Goal: Complete application form

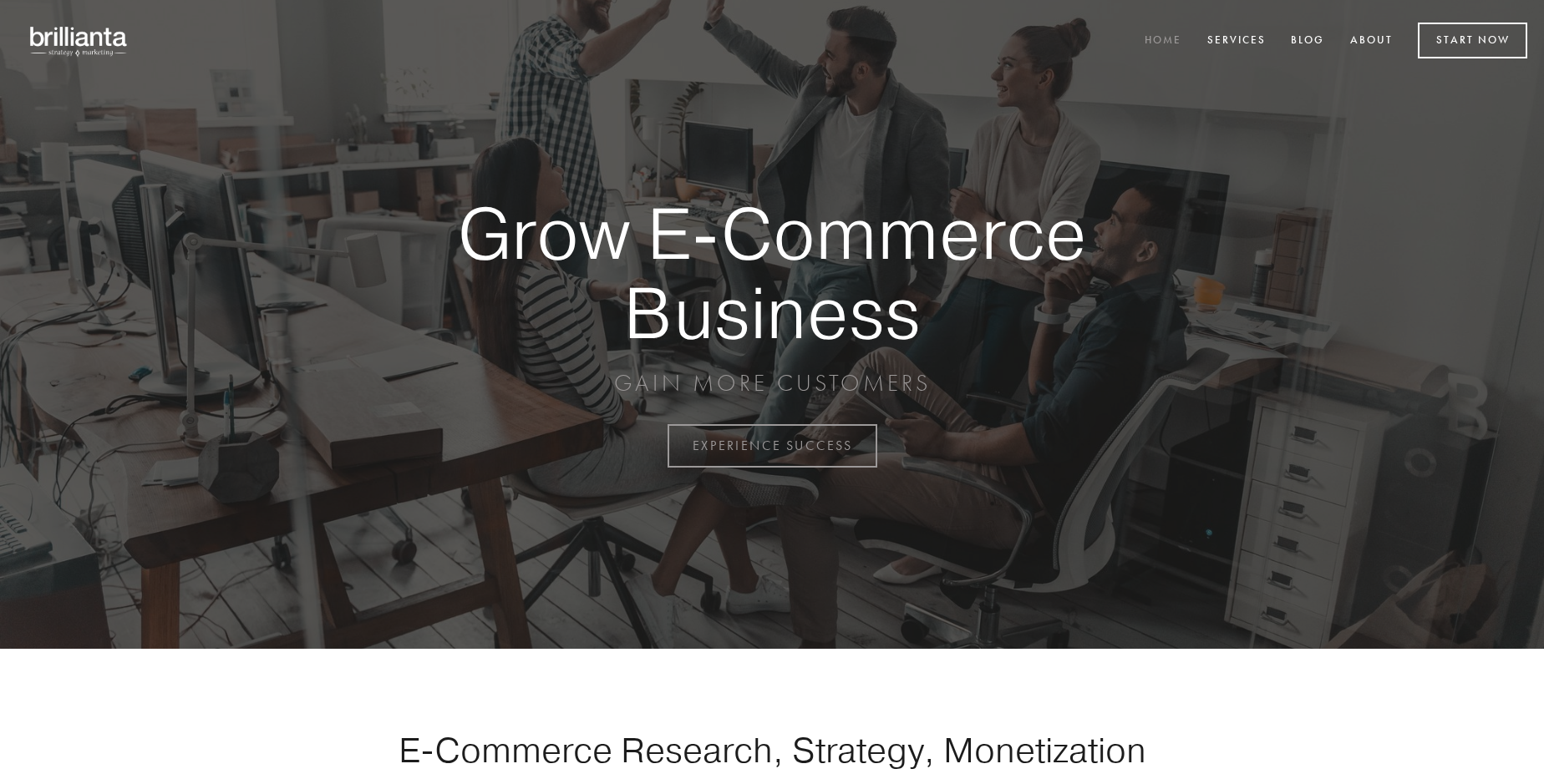
scroll to position [4378, 0]
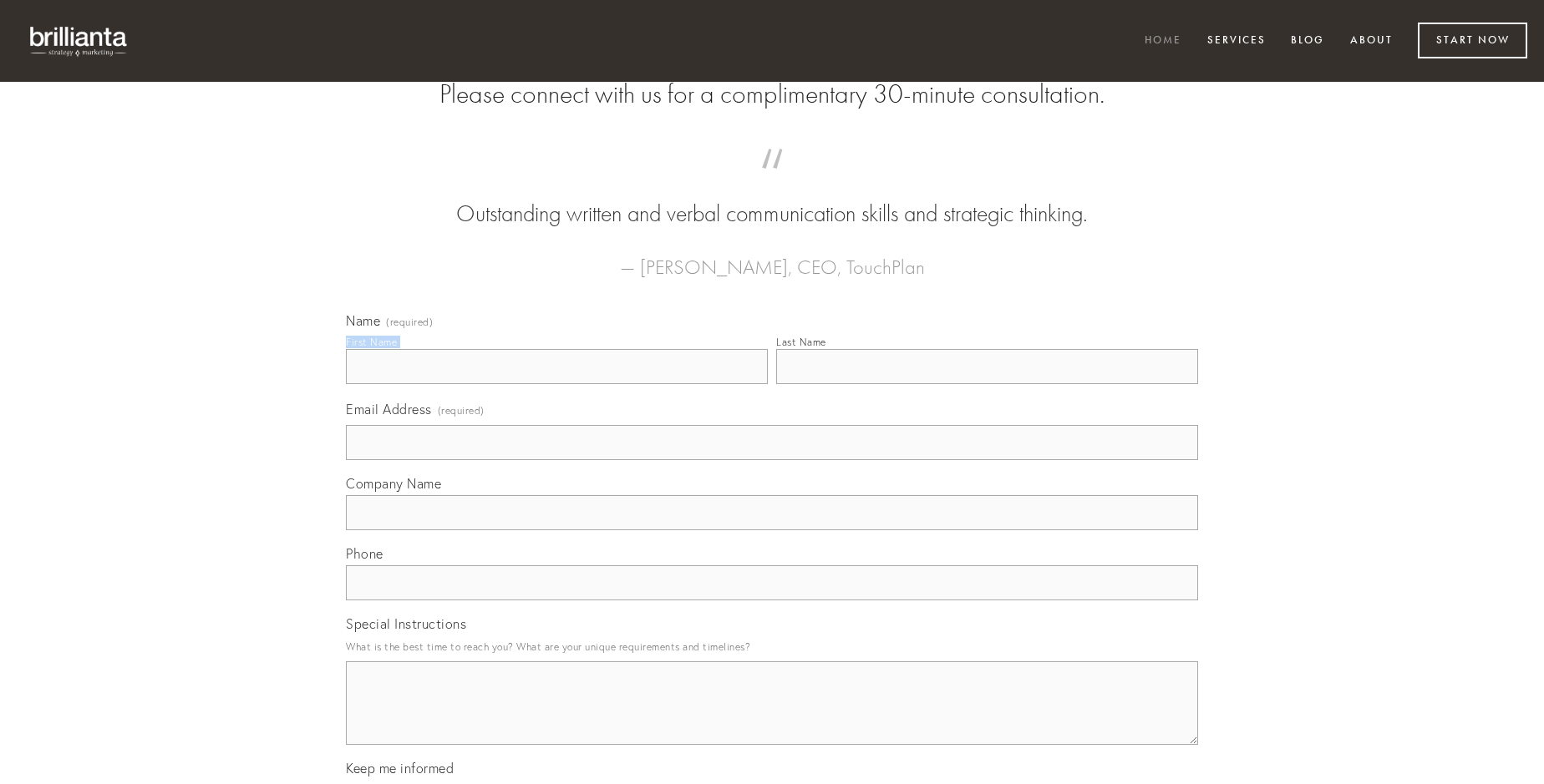
type input "[PERSON_NAME]"
click at [987, 385] on input "Last Name" at bounding box center [987, 367] width 422 height 35
type input "[PERSON_NAME]"
click at [772, 460] on input "Email Address (required)" at bounding box center [772, 443] width 853 height 35
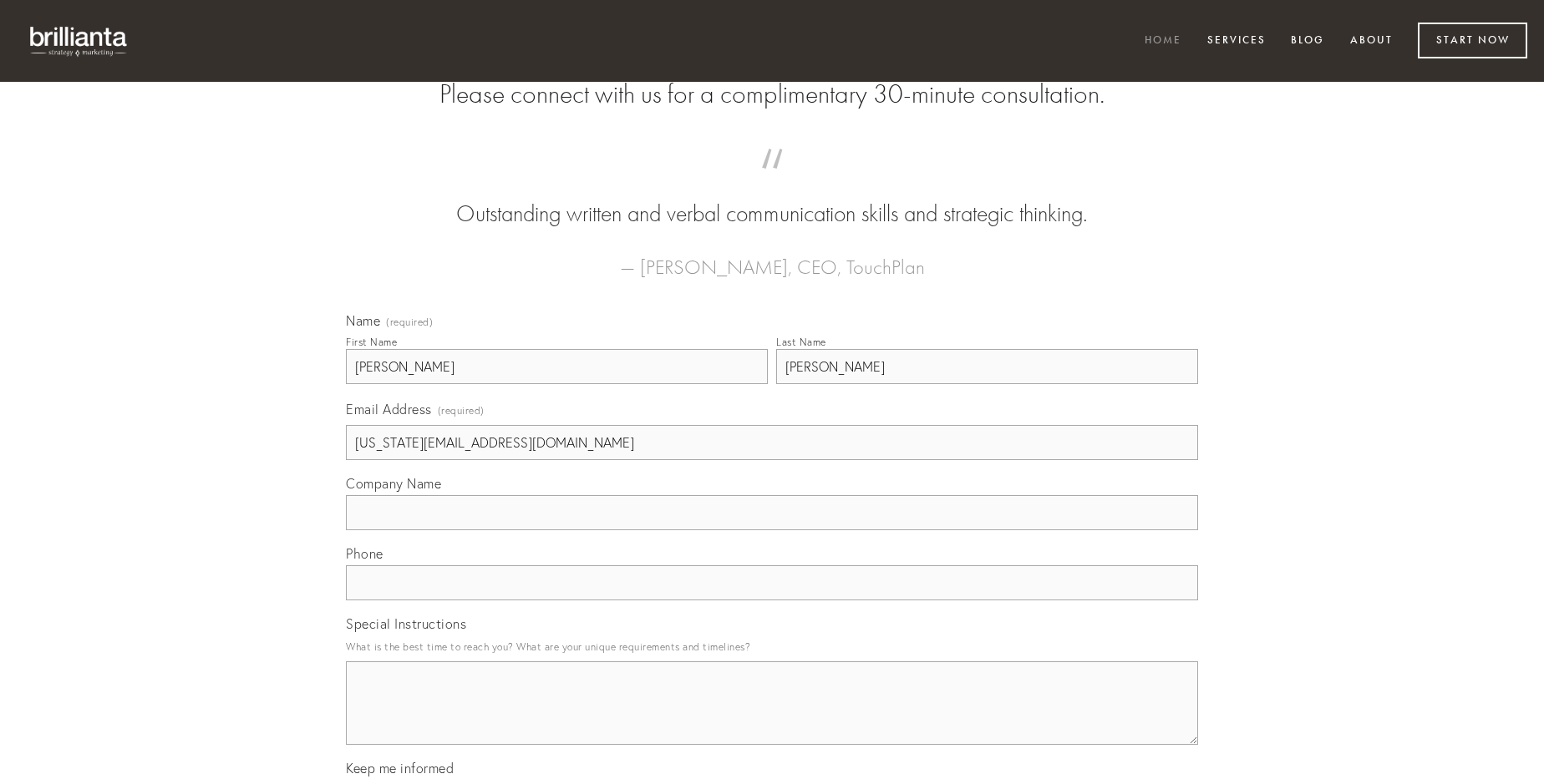
type input "[US_STATE][EMAIL_ADDRESS][DOMAIN_NAME]"
click at [772, 530] on input "Company Name" at bounding box center [772, 513] width 853 height 35
type input "copia"
click at [772, 600] on input "text" at bounding box center [772, 583] width 853 height 35
click at [772, 719] on textarea "Special Instructions" at bounding box center [772, 703] width 853 height 84
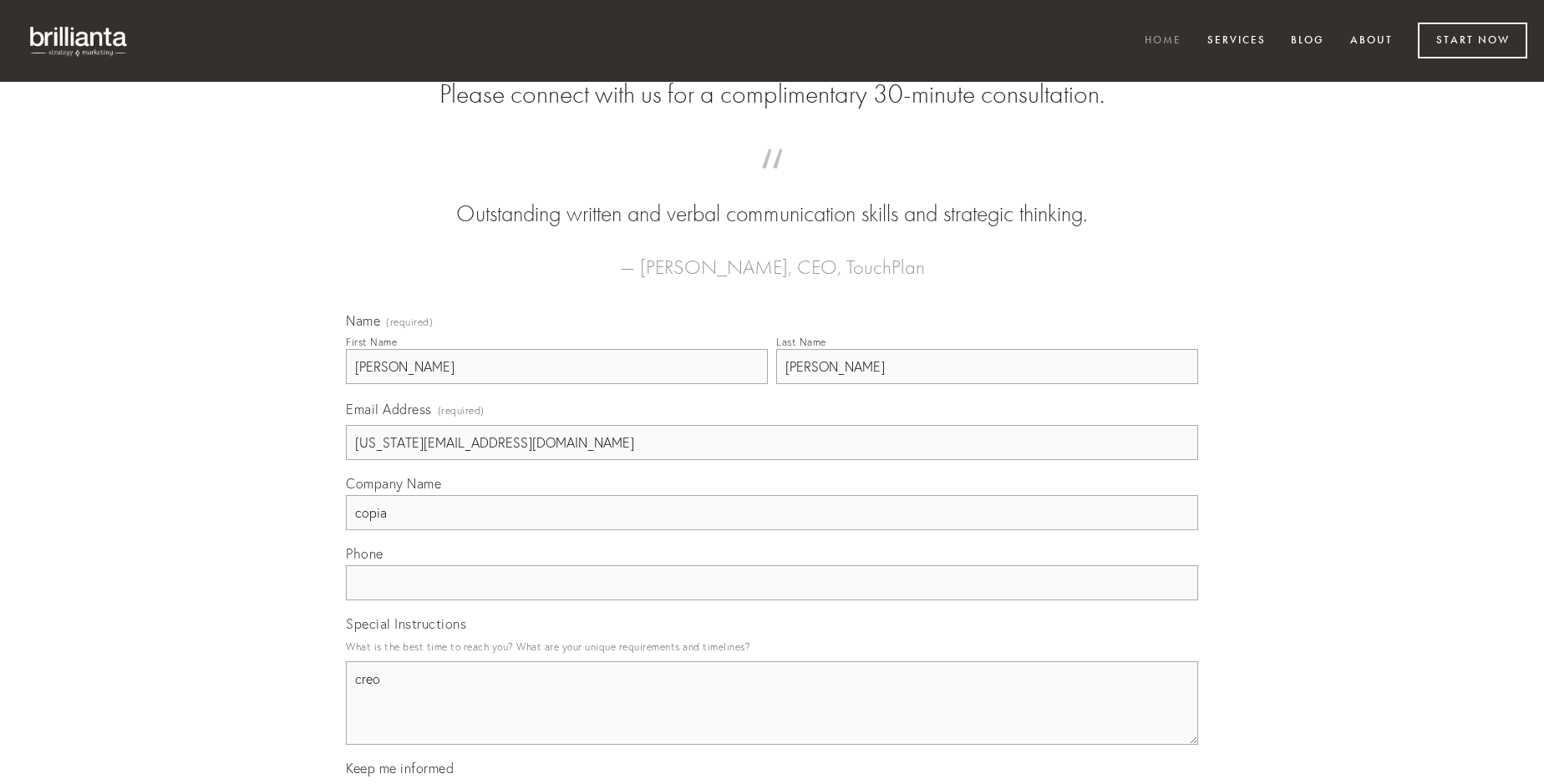
type textarea "creo"
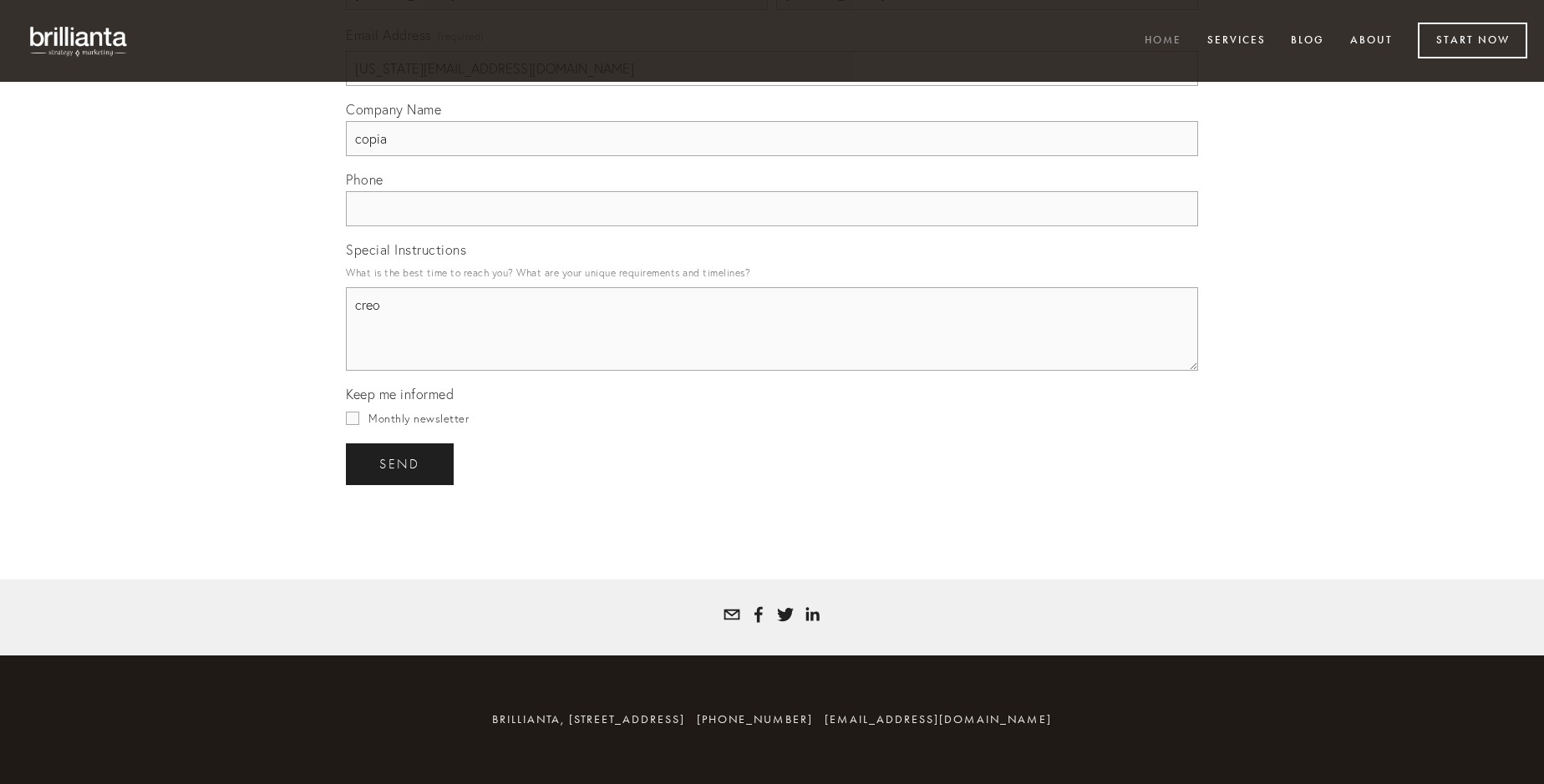
click at [401, 464] on span "send" at bounding box center [400, 464] width 41 height 15
